Goal: Information Seeking & Learning: Learn about a topic

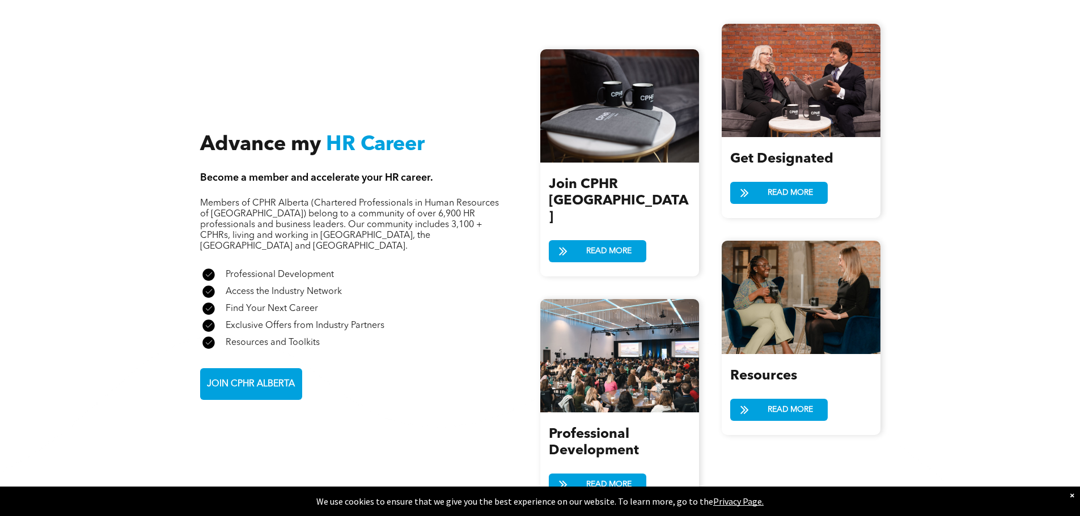
scroll to position [1247, 0]
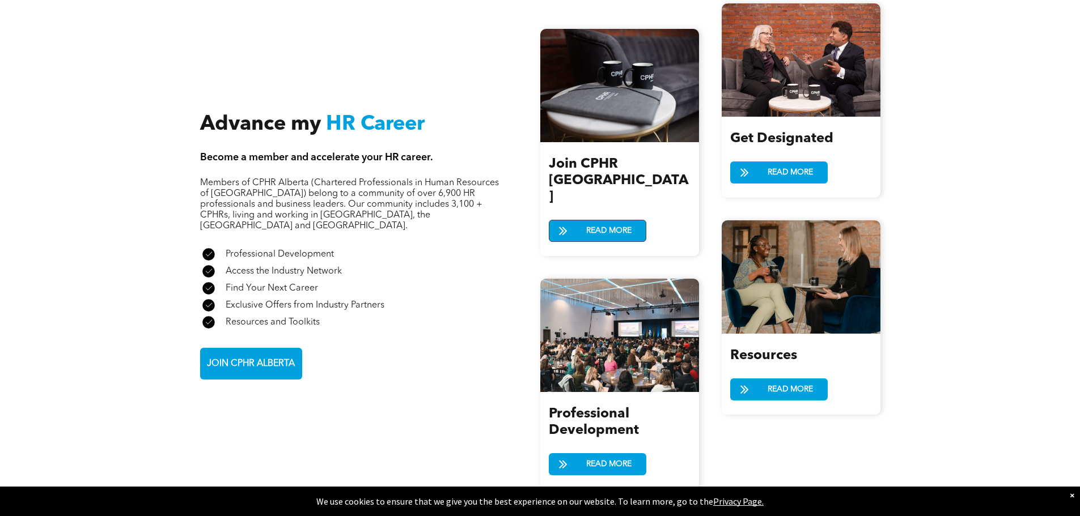
click at [576, 223] on span at bounding box center [563, 231] width 28 height 16
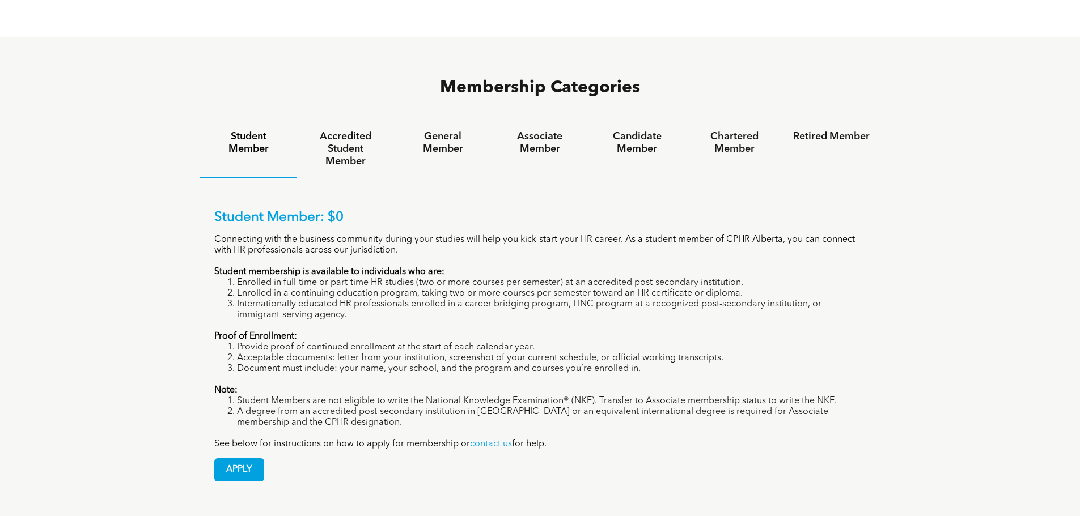
scroll to position [737, 0]
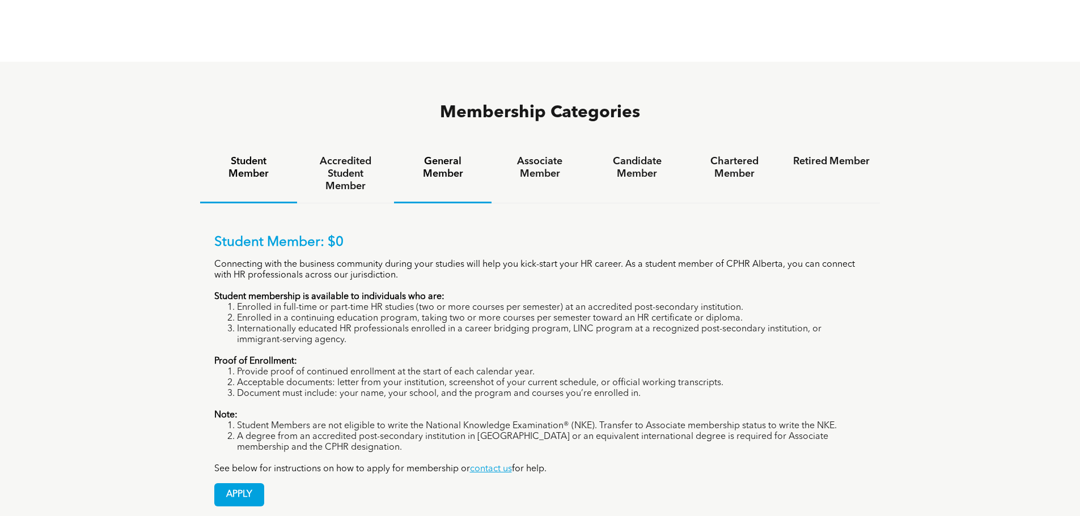
click at [437, 155] on h4 "General Member" at bounding box center [442, 167] width 77 height 25
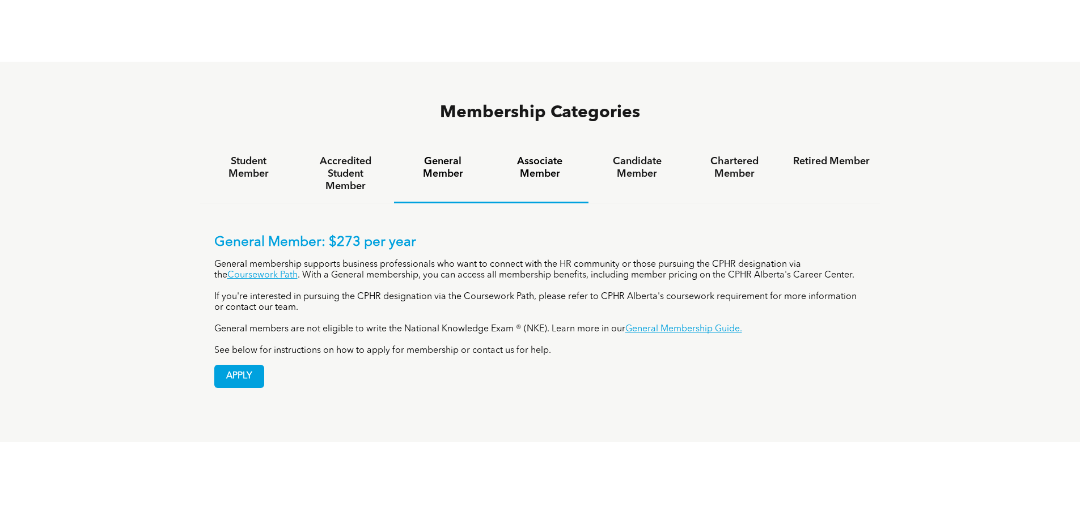
click at [551, 155] on h4 "Associate Member" at bounding box center [540, 167] width 77 height 25
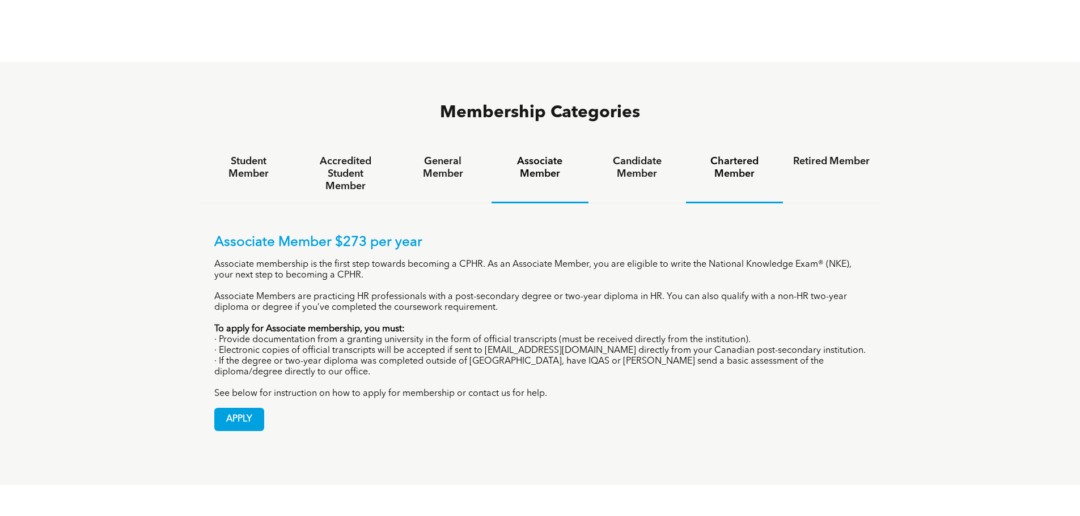
click at [730, 155] on h4 "Chartered Member" at bounding box center [734, 167] width 77 height 25
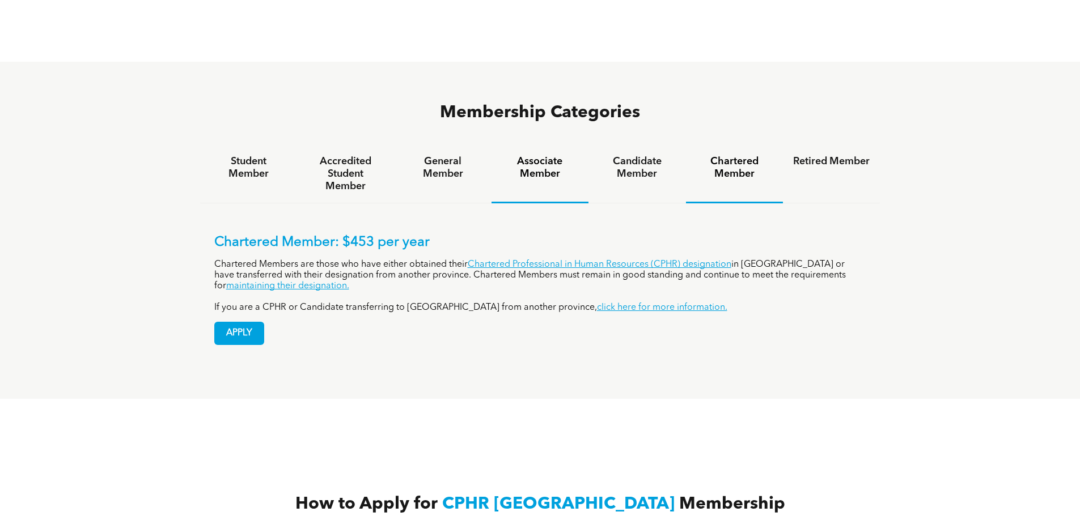
click at [550, 155] on h4 "Associate Member" at bounding box center [540, 167] width 77 height 25
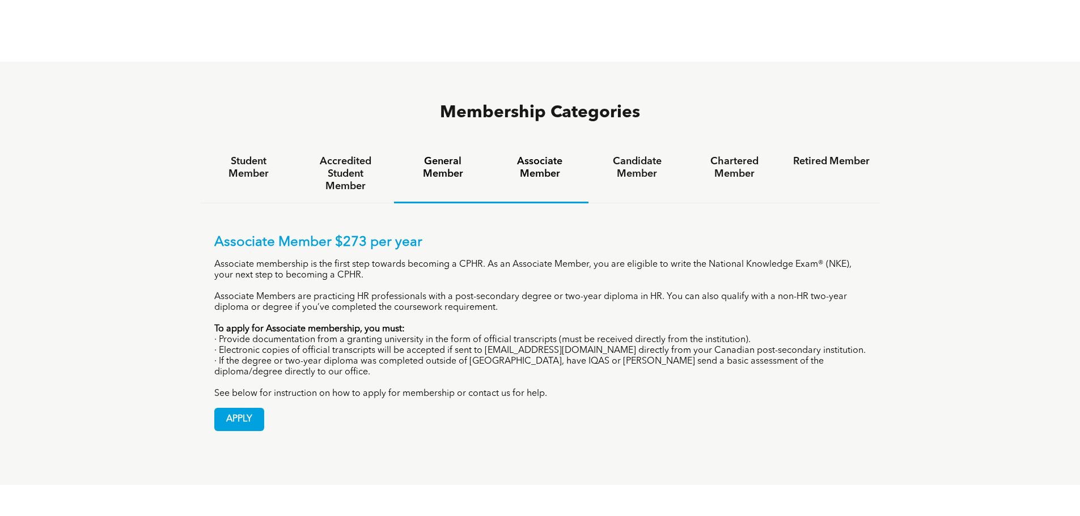
click at [449, 155] on h4 "General Member" at bounding box center [442, 167] width 77 height 25
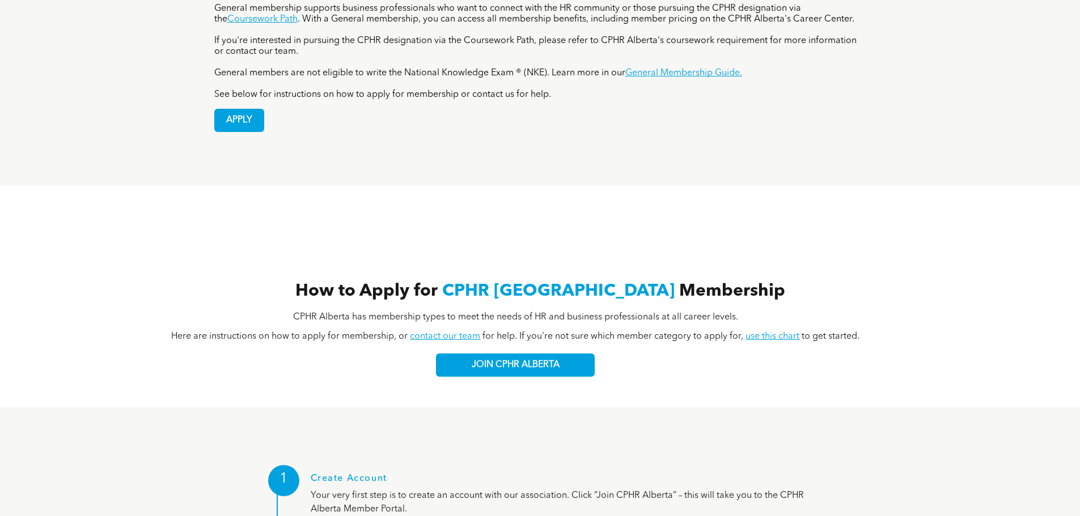
scroll to position [1077, 0]
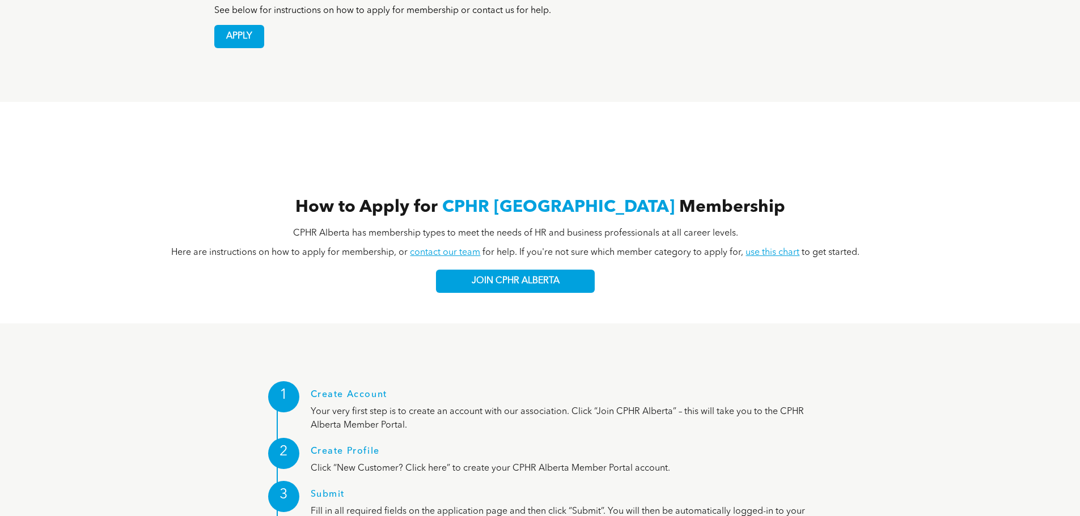
click at [775, 248] on link "use this chart" at bounding box center [772, 252] width 54 height 9
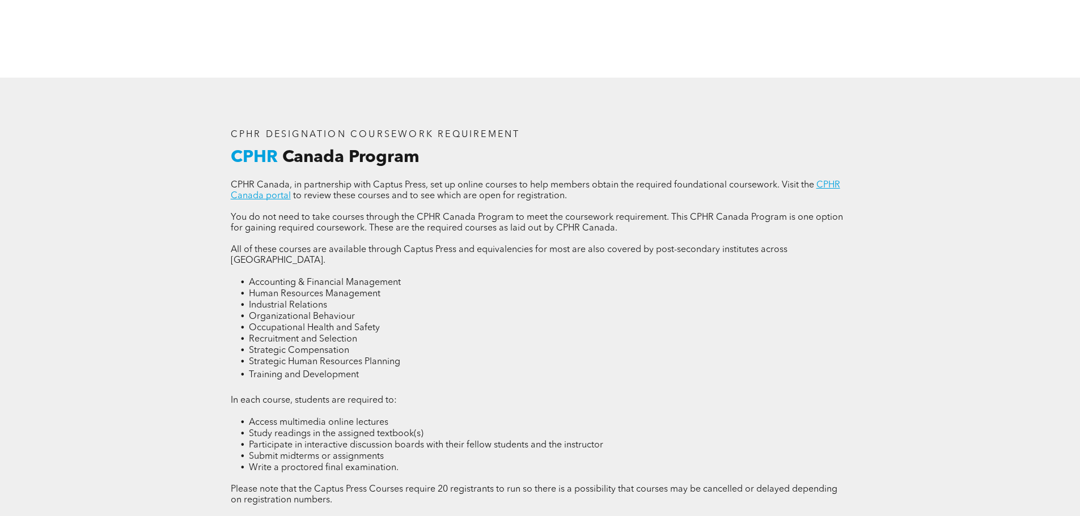
scroll to position [1530, 0]
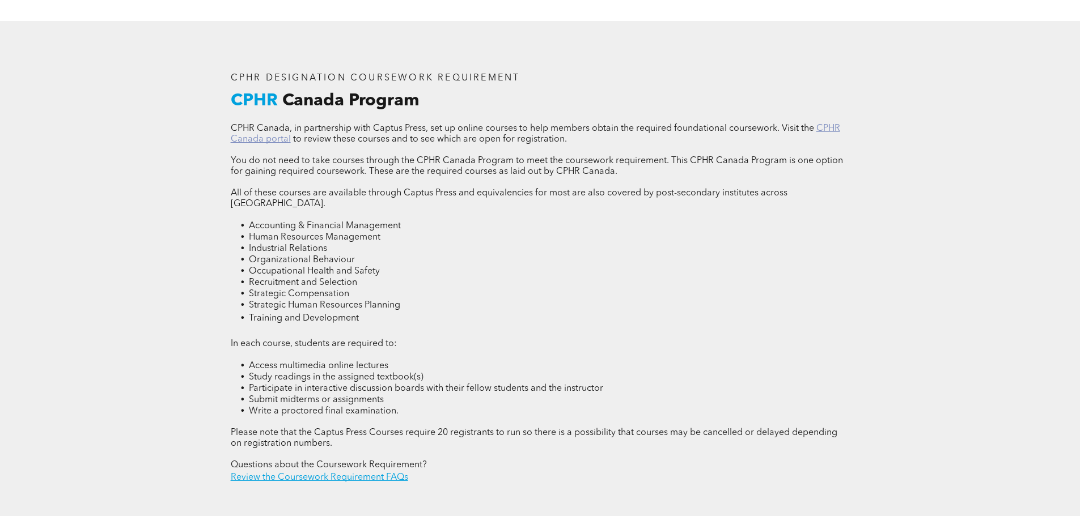
click at [258, 135] on link "CPHR Canada portal" at bounding box center [535, 134] width 609 height 20
